Goal: Check status: Check status

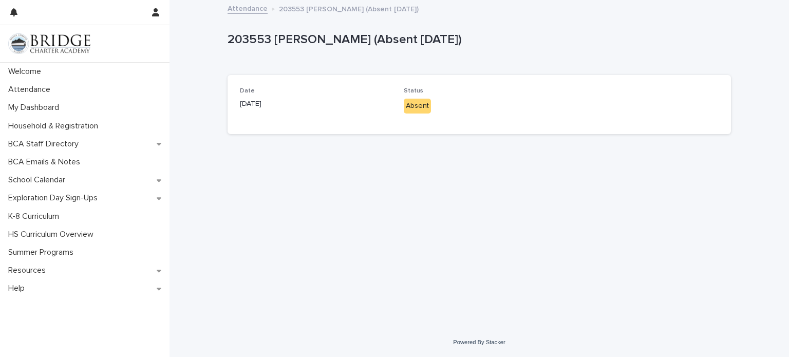
click at [413, 103] on div "Absent" at bounding box center [417, 106] width 27 height 15
click at [74, 89] on div "Attendance" at bounding box center [84, 90] width 169 height 18
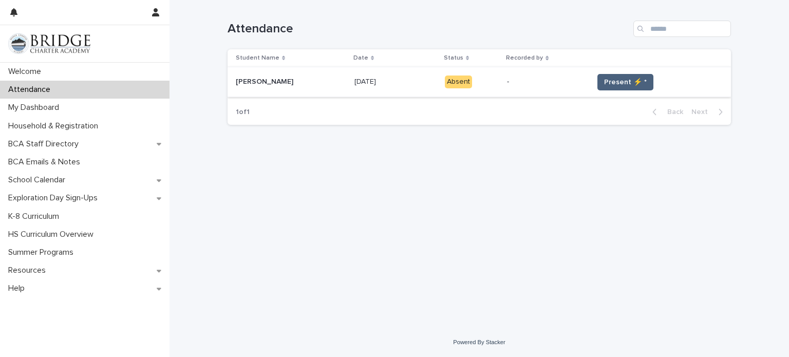
click at [604, 78] on span "Present ⚡ *" at bounding box center [625, 82] width 43 height 10
